Goal: Task Accomplishment & Management: Complete application form

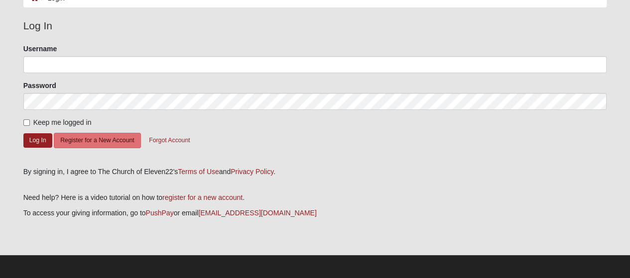
scroll to position [65, 0]
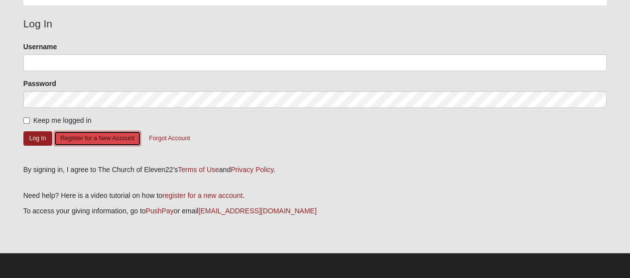
click at [94, 137] on button "Register for a New Account" at bounding box center [97, 138] width 87 height 15
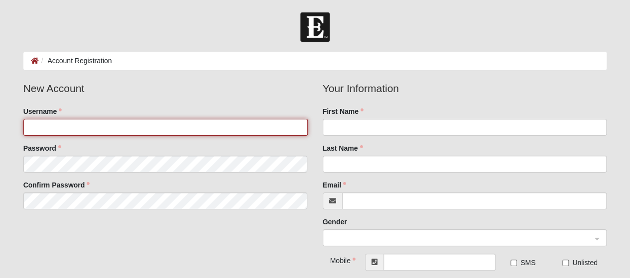
click at [151, 129] on input "Username" at bounding box center [165, 127] width 284 height 17
type input "wbookhout"
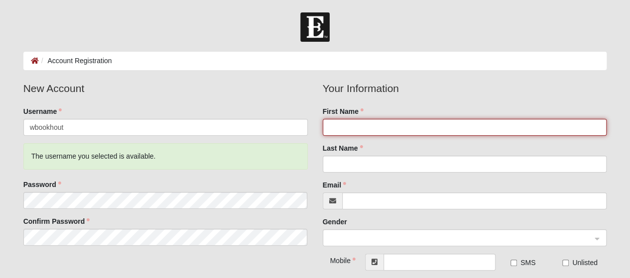
click at [340, 125] on input "First Name" at bounding box center [465, 127] width 284 height 17
type input "Will"
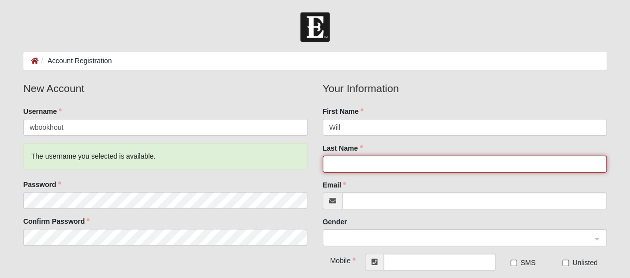
click at [371, 163] on input "Last Name" at bounding box center [465, 164] width 284 height 17
type input "Bookhout"
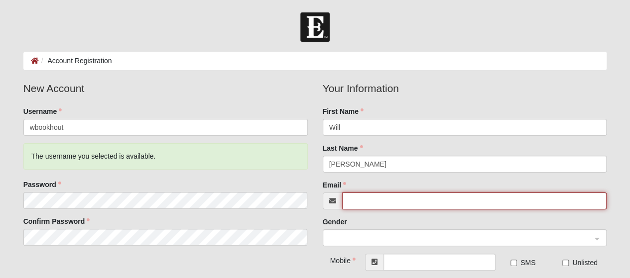
click at [394, 199] on input "Email" at bounding box center [474, 201] width 265 height 17
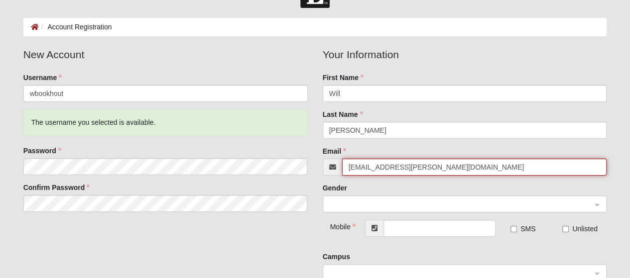
scroll to position [50, 0]
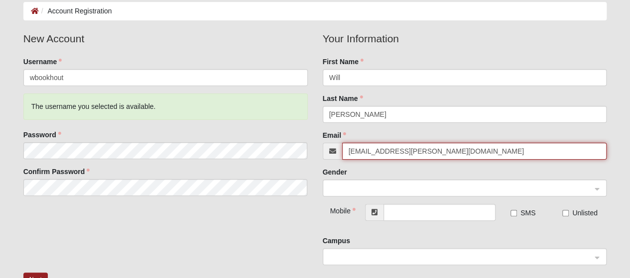
click at [378, 185] on span at bounding box center [460, 188] width 262 height 11
type input "wbookhout@bookhout.com"
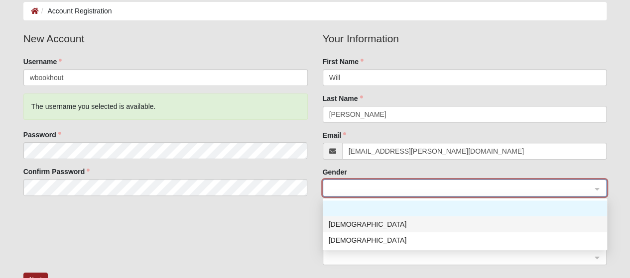
click at [342, 221] on div "Male" at bounding box center [465, 224] width 272 height 11
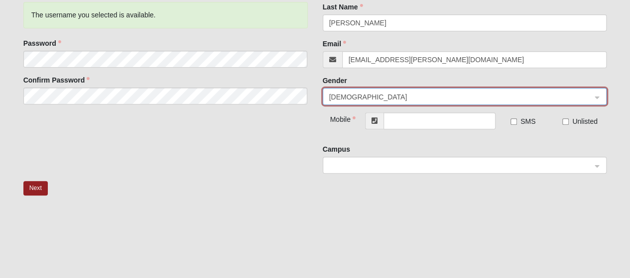
scroll to position [149, 0]
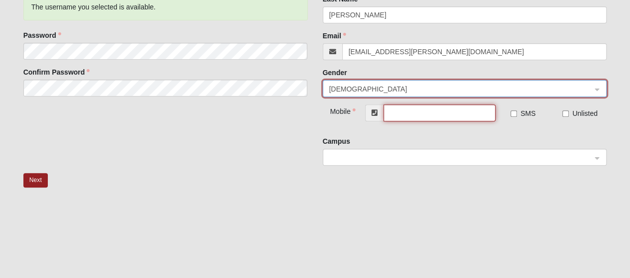
click at [413, 111] on input "text" at bounding box center [439, 113] width 112 height 17
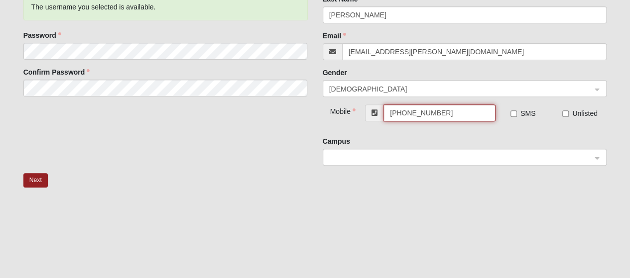
type input "(315) 663-4062"
click at [535, 132] on fieldset "Mobile (315) 663-4062 SMS Unlisted" at bounding box center [465, 121] width 284 height 32
click at [395, 156] on span at bounding box center [460, 157] width 262 height 11
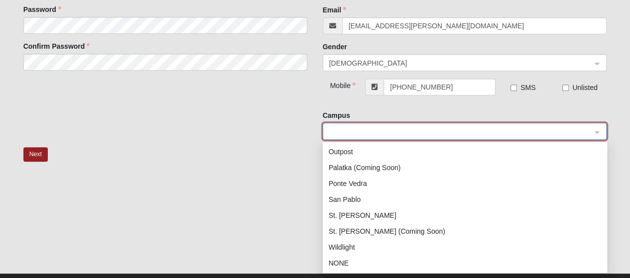
scroll to position [196, 0]
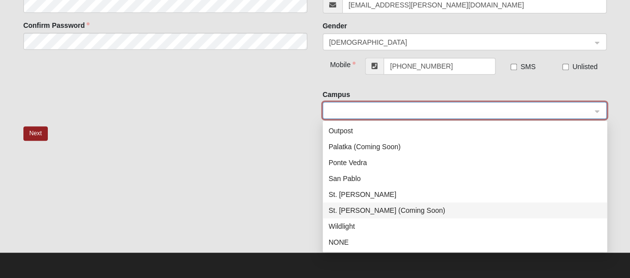
click at [366, 208] on div "St. Augustine (Coming Soon)" at bounding box center [465, 210] width 272 height 11
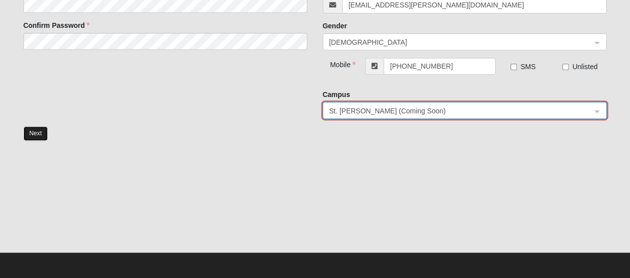
click at [39, 131] on button "Next" at bounding box center [35, 133] width 24 height 14
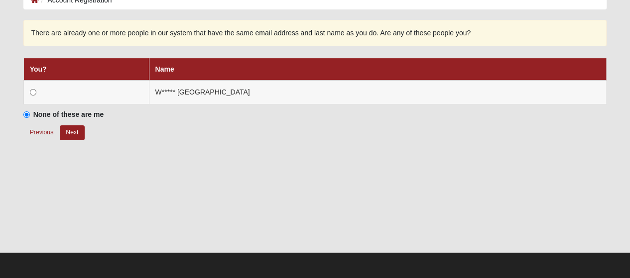
scroll to position [60, 0]
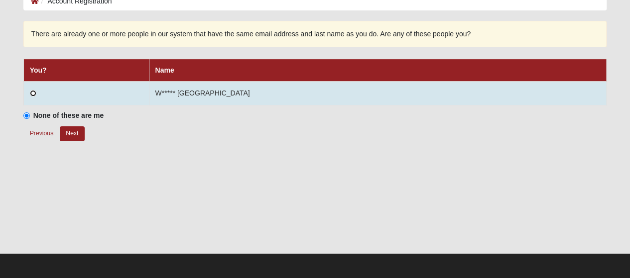
click at [33, 93] on input "radio" at bounding box center [33, 93] width 6 height 6
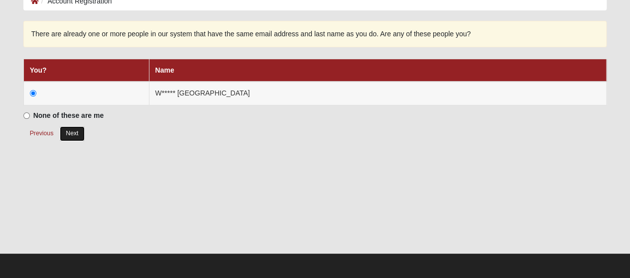
click at [72, 132] on button "Next" at bounding box center [72, 133] width 24 height 14
radio input "true"
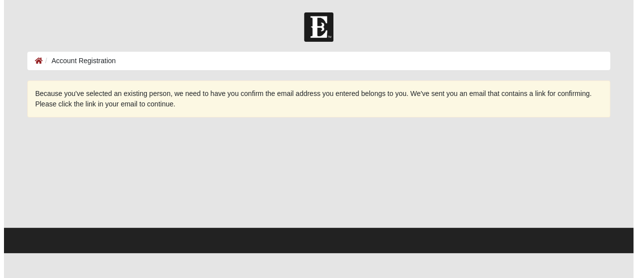
scroll to position [0, 0]
